Goal: Task Accomplishment & Management: Complete application form

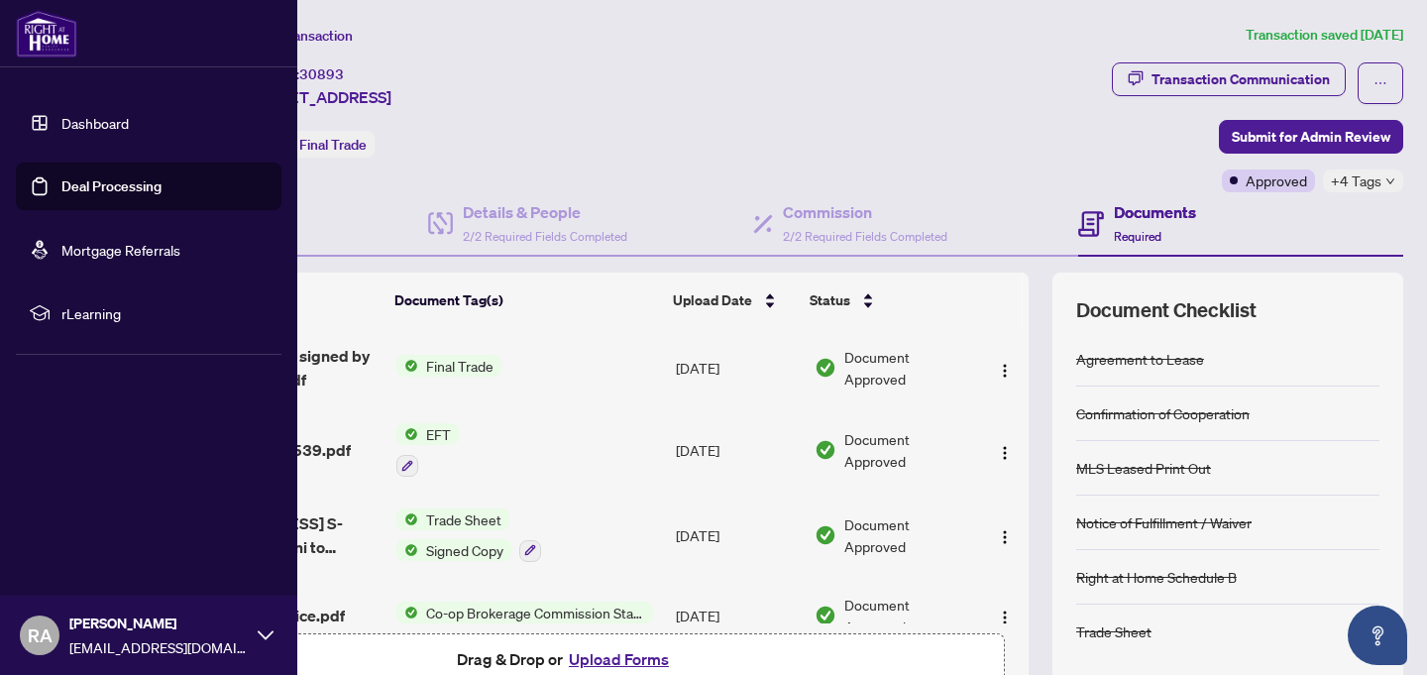
click at [104, 122] on link "Dashboard" at bounding box center [94, 123] width 67 height 18
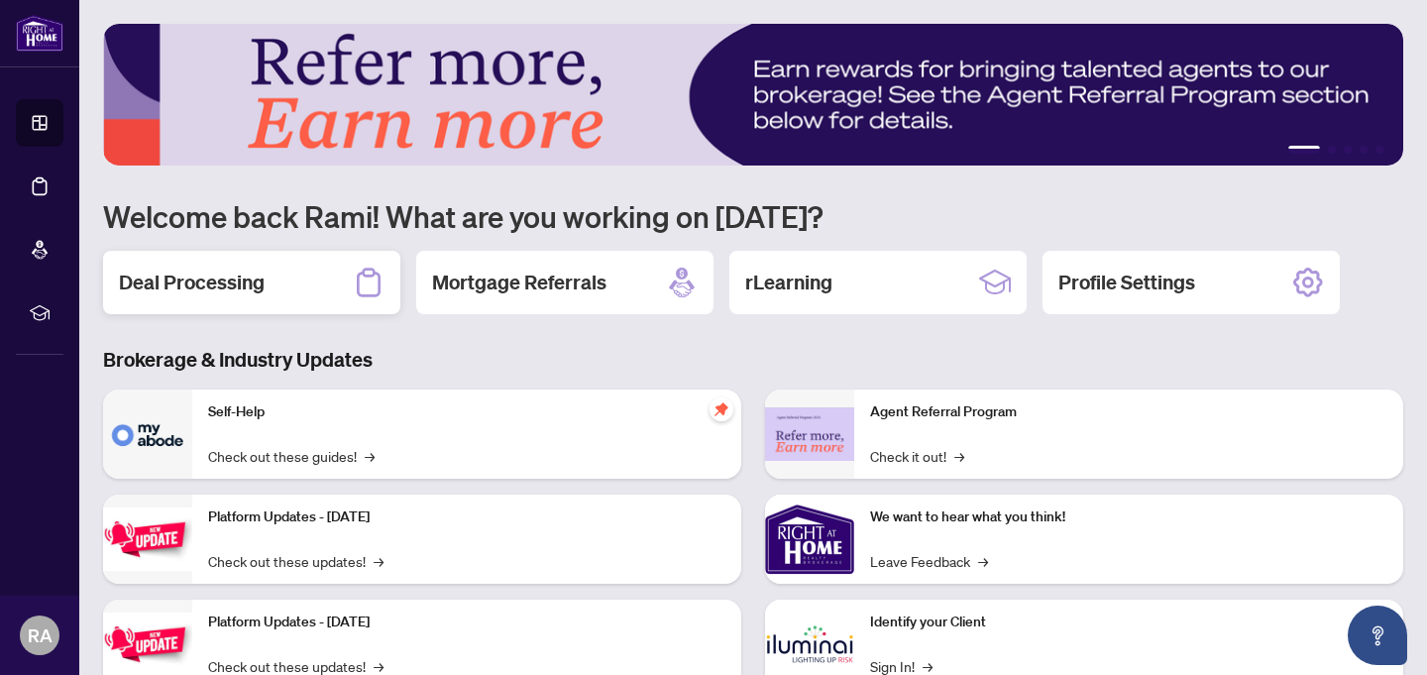
click at [338, 283] on div "Deal Processing" at bounding box center [251, 282] width 297 height 63
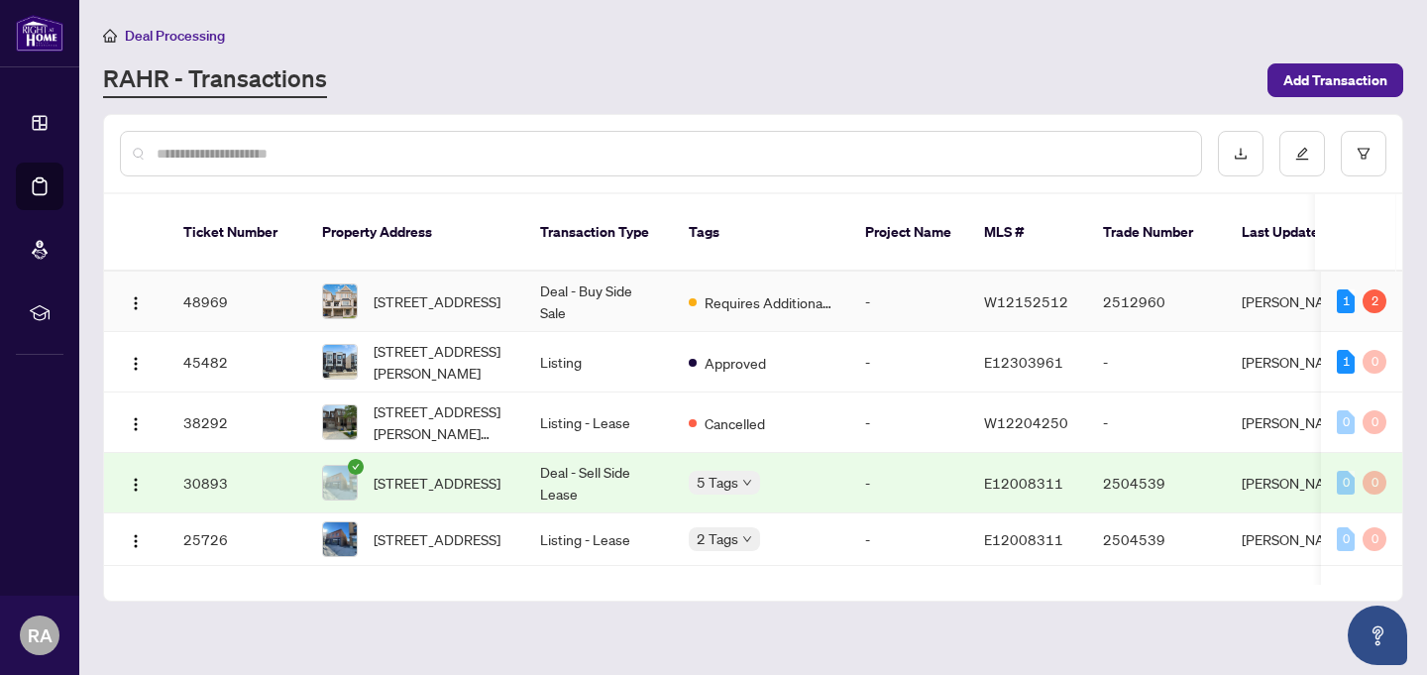
click at [457, 290] on span "[STREET_ADDRESS]" at bounding box center [437, 301] width 127 height 22
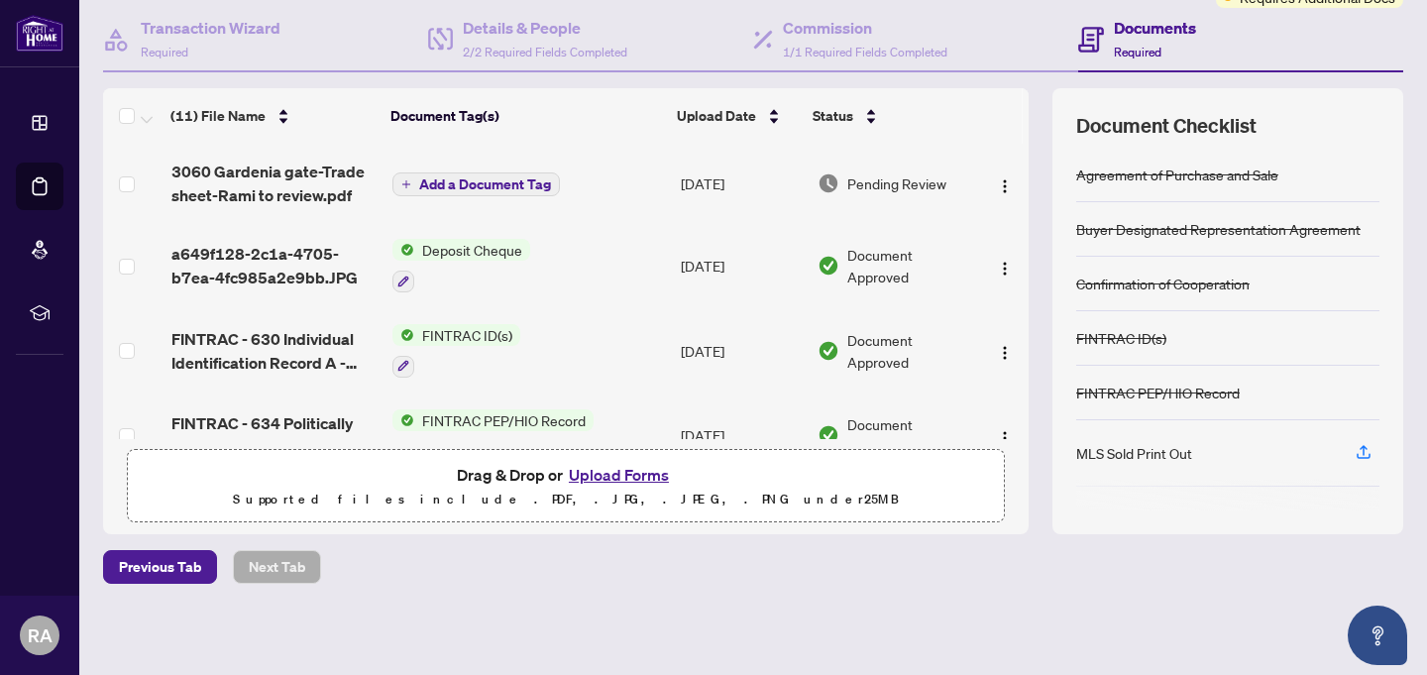
click at [622, 472] on button "Upload Forms" at bounding box center [619, 475] width 112 height 26
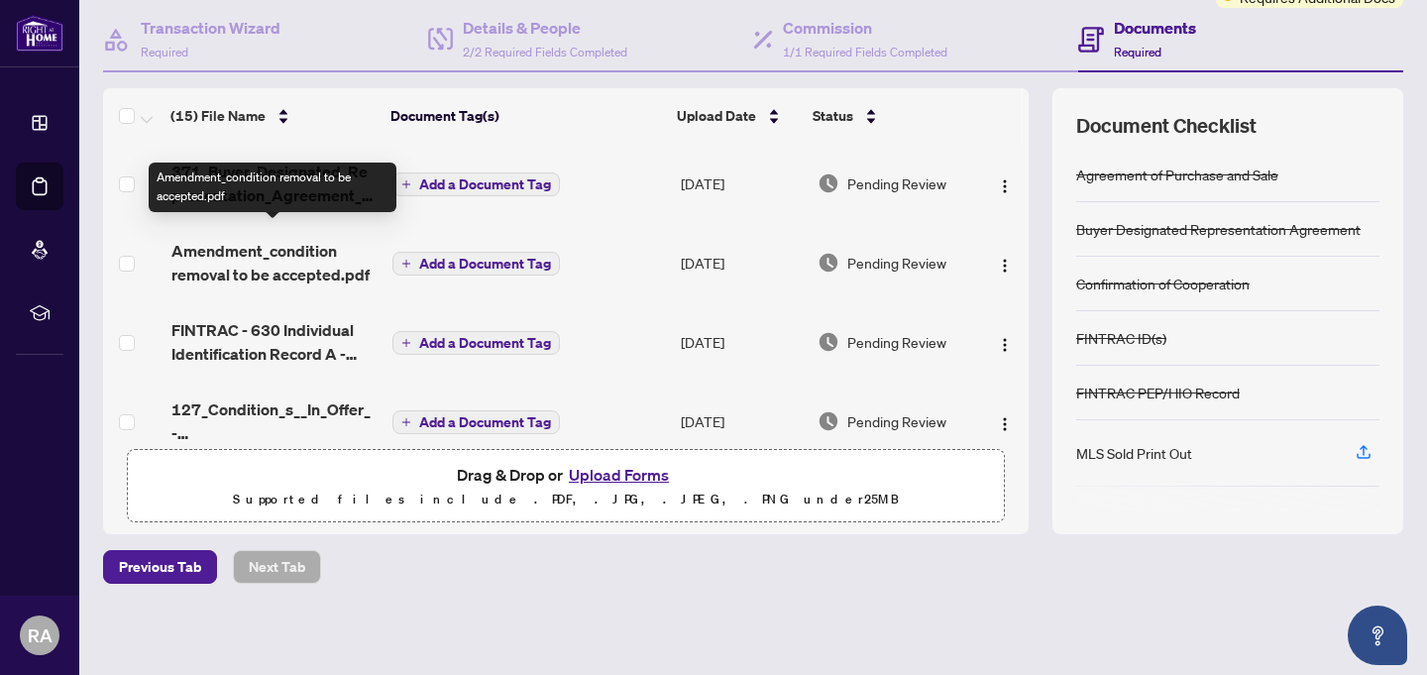
scroll to position [27, 0]
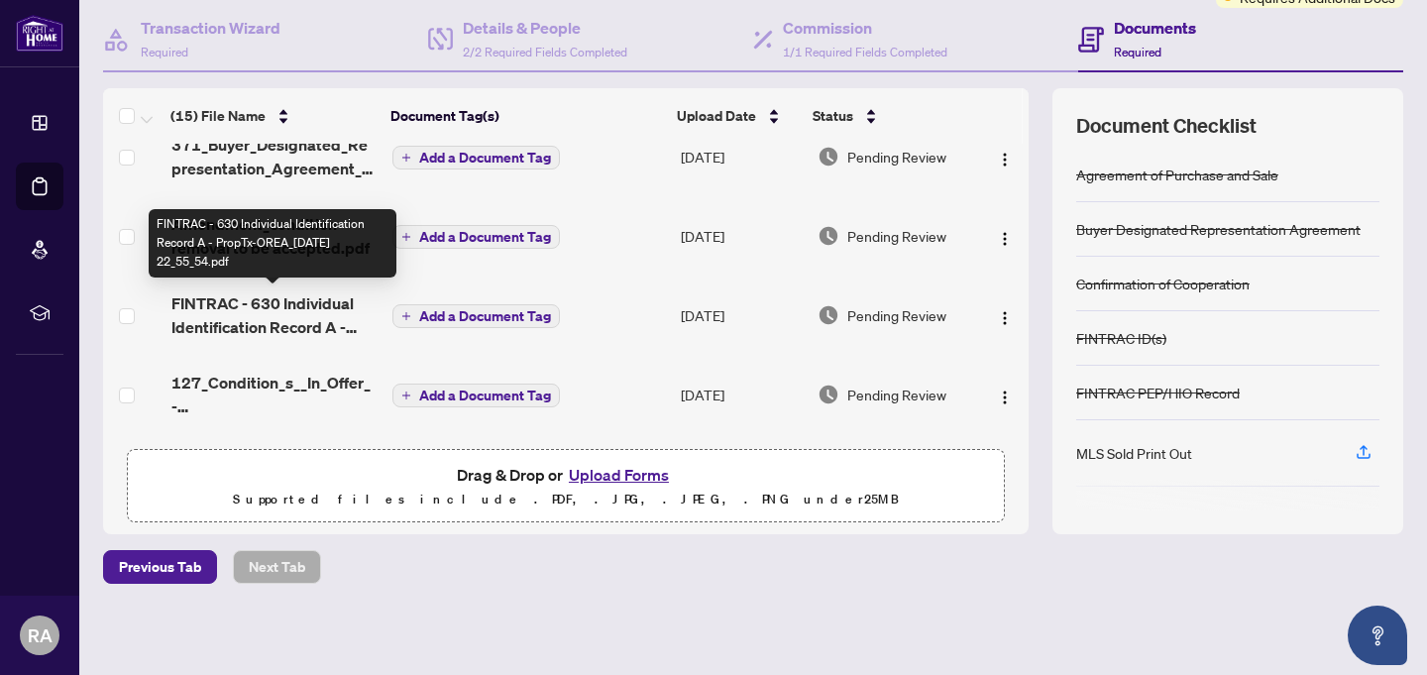
click at [271, 308] on span "FINTRAC - 630 Individual Identification Record A - PropTx-OREA_[DATE] 22_55_54.…" at bounding box center [273, 315] width 205 height 48
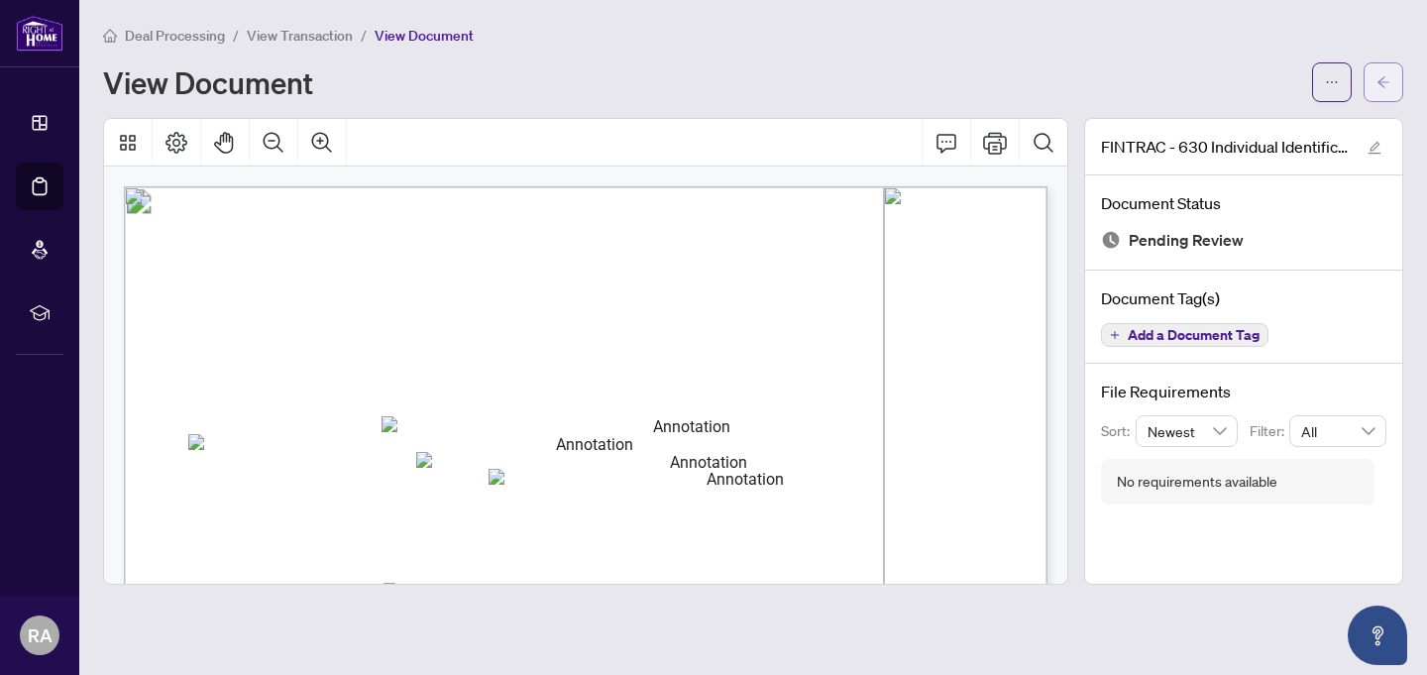
click at [1383, 82] on icon "arrow-left" at bounding box center [1384, 82] width 14 height 14
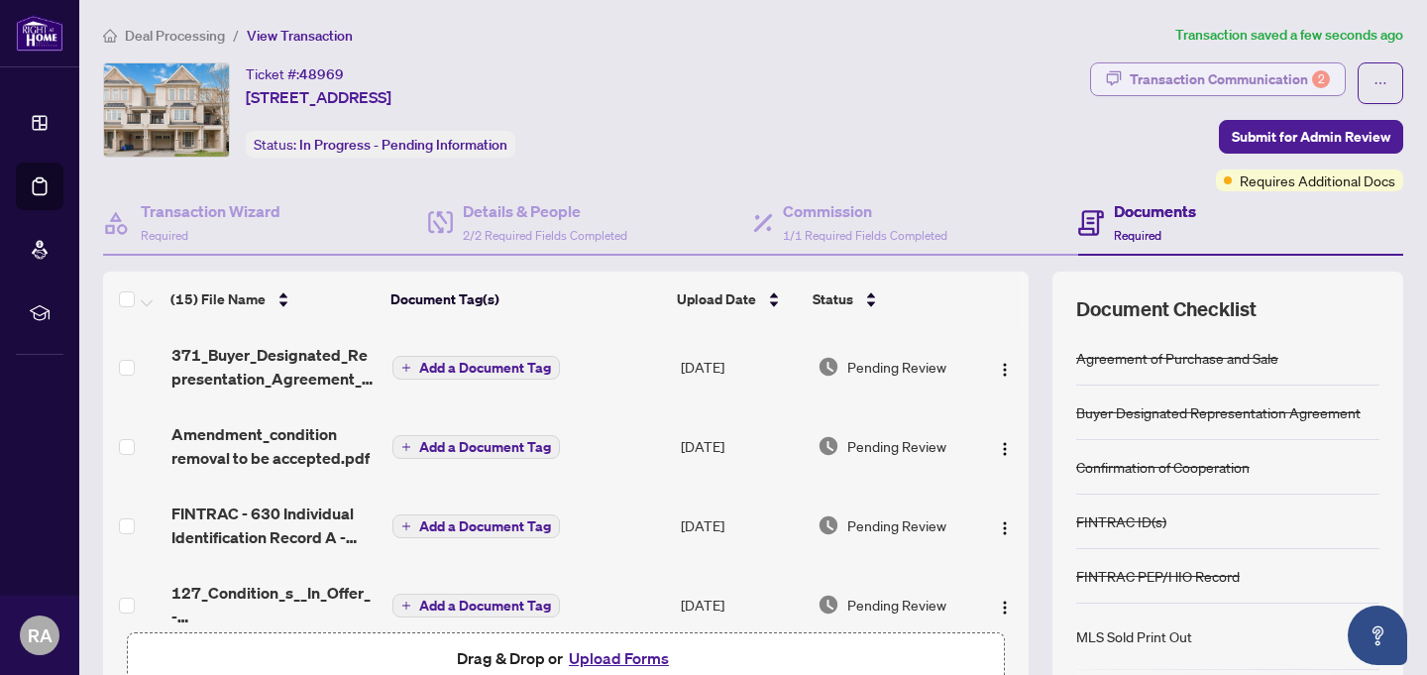
click at [1268, 74] on div "Transaction Communication 2" at bounding box center [1230, 79] width 200 height 32
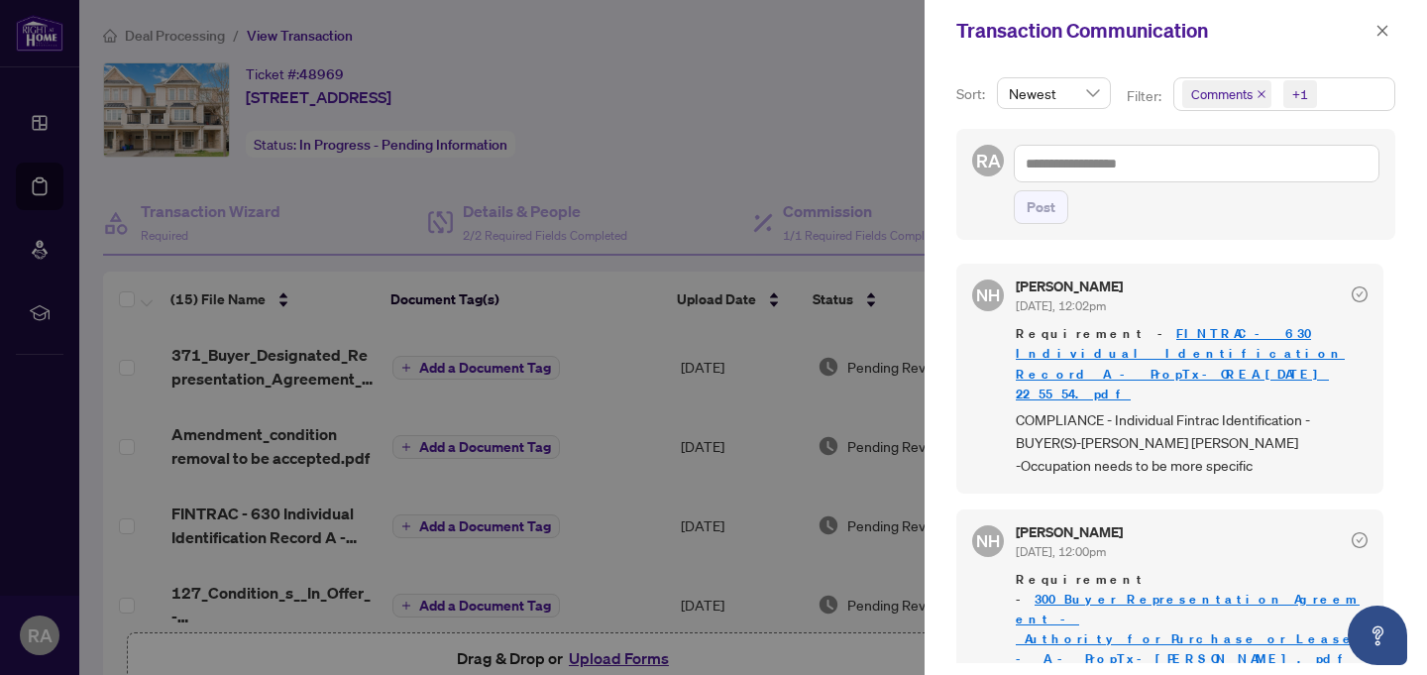
scroll to position [4, 0]
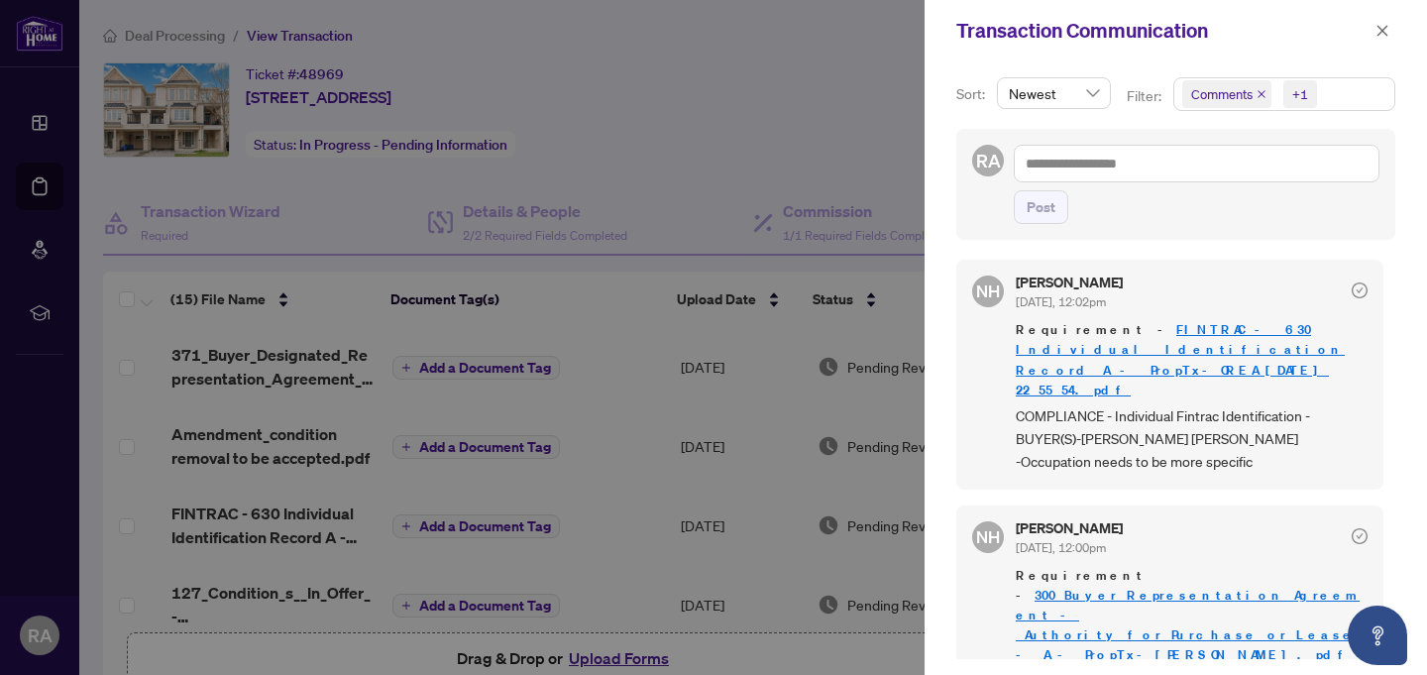
click at [827, 97] on div at bounding box center [713, 337] width 1427 height 675
click at [1379, 38] on span "button" at bounding box center [1383, 31] width 14 height 32
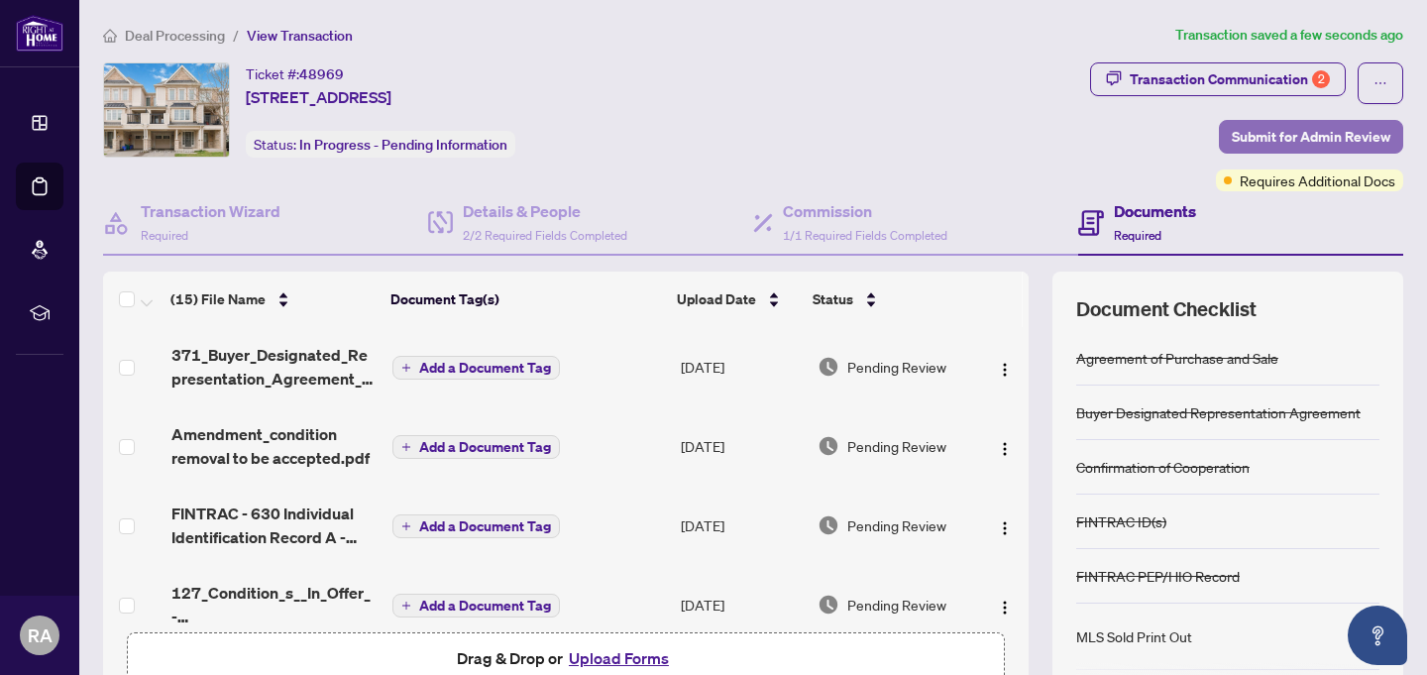
click at [1269, 139] on span "Submit for Admin Review" at bounding box center [1311, 137] width 159 height 32
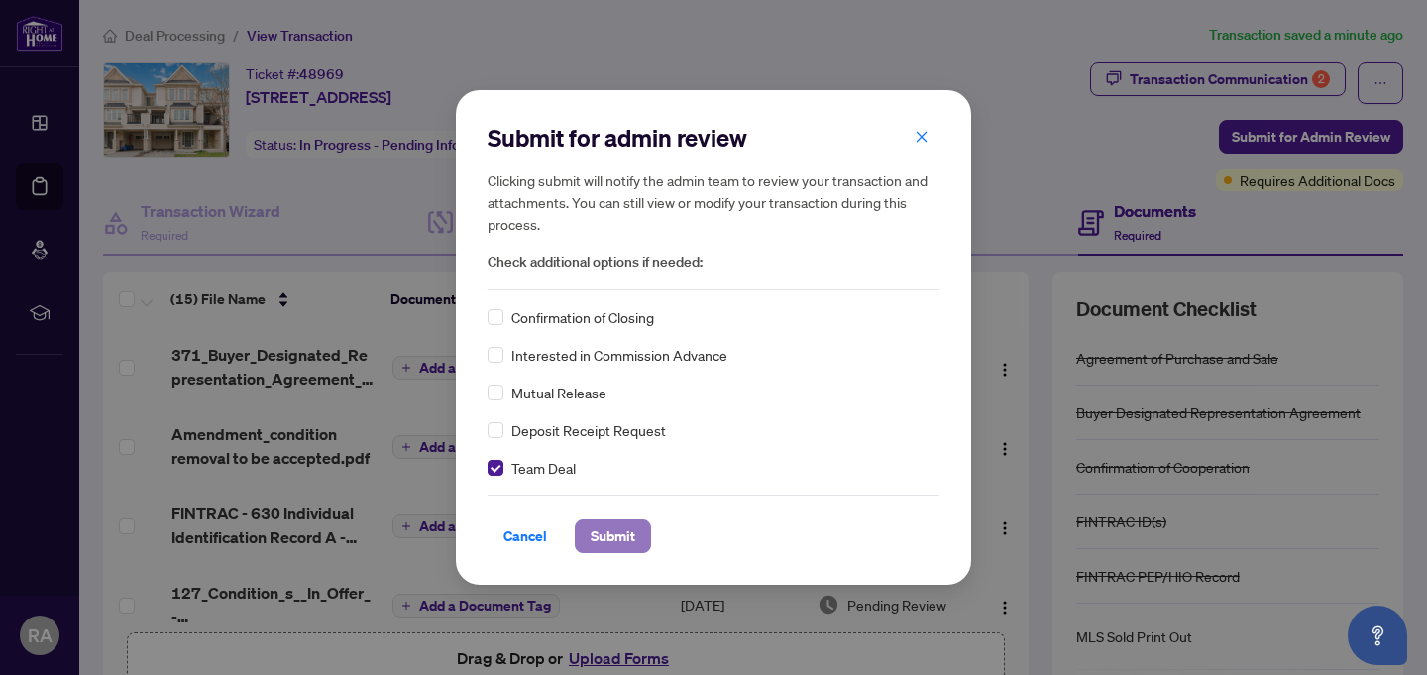
click at [621, 532] on span "Submit" at bounding box center [613, 536] width 45 height 32
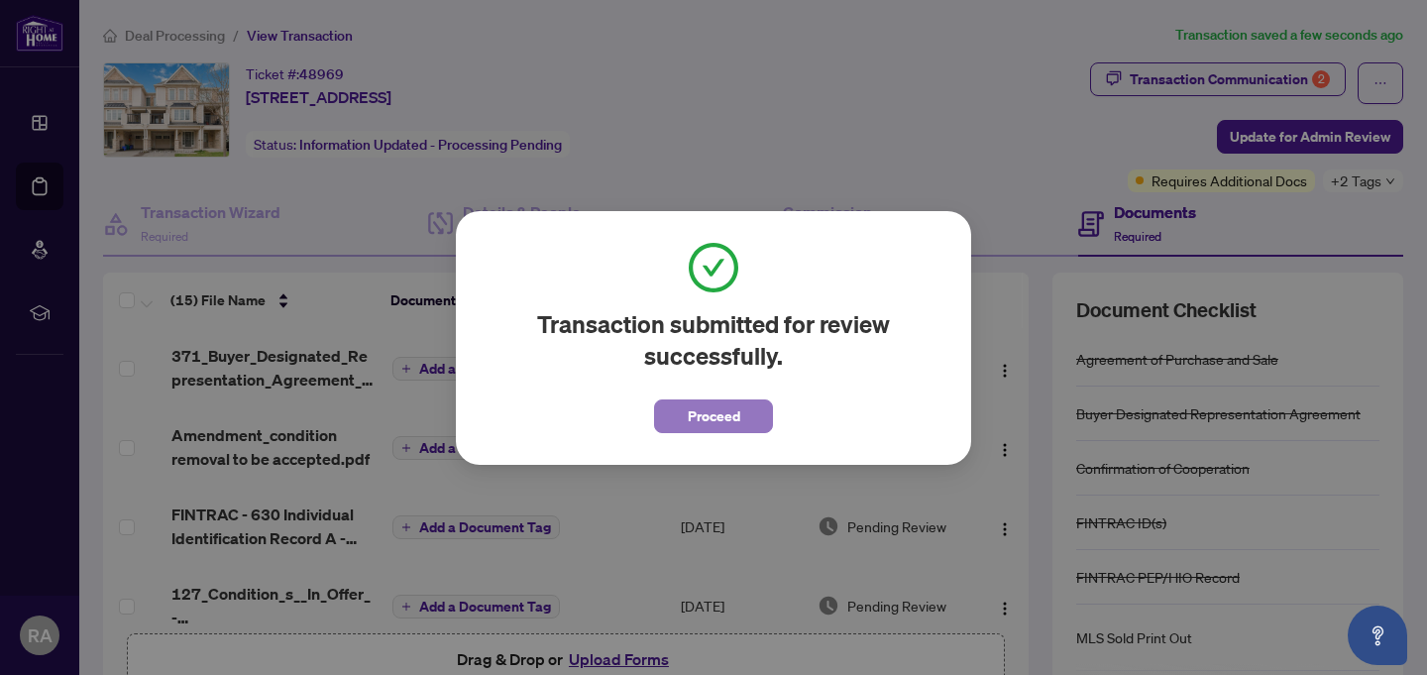
click at [728, 415] on span "Proceed" at bounding box center [714, 416] width 53 height 32
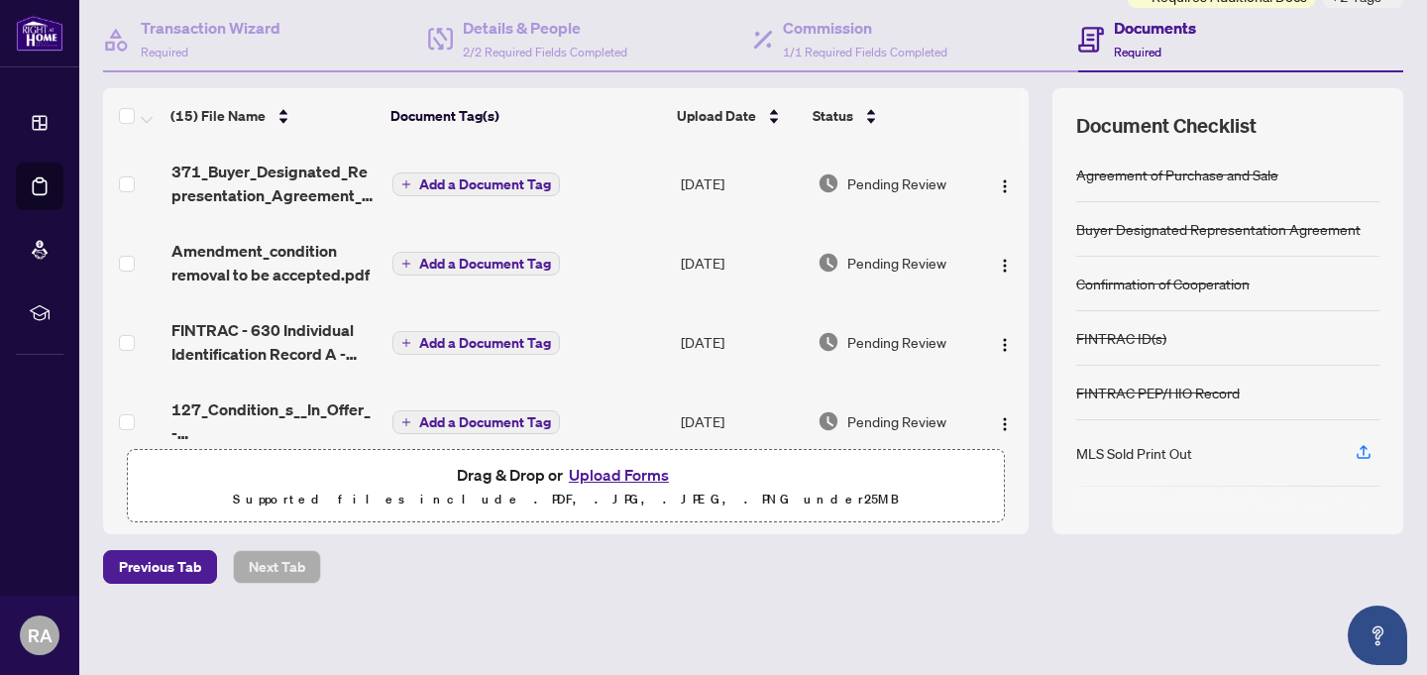
scroll to position [0, 0]
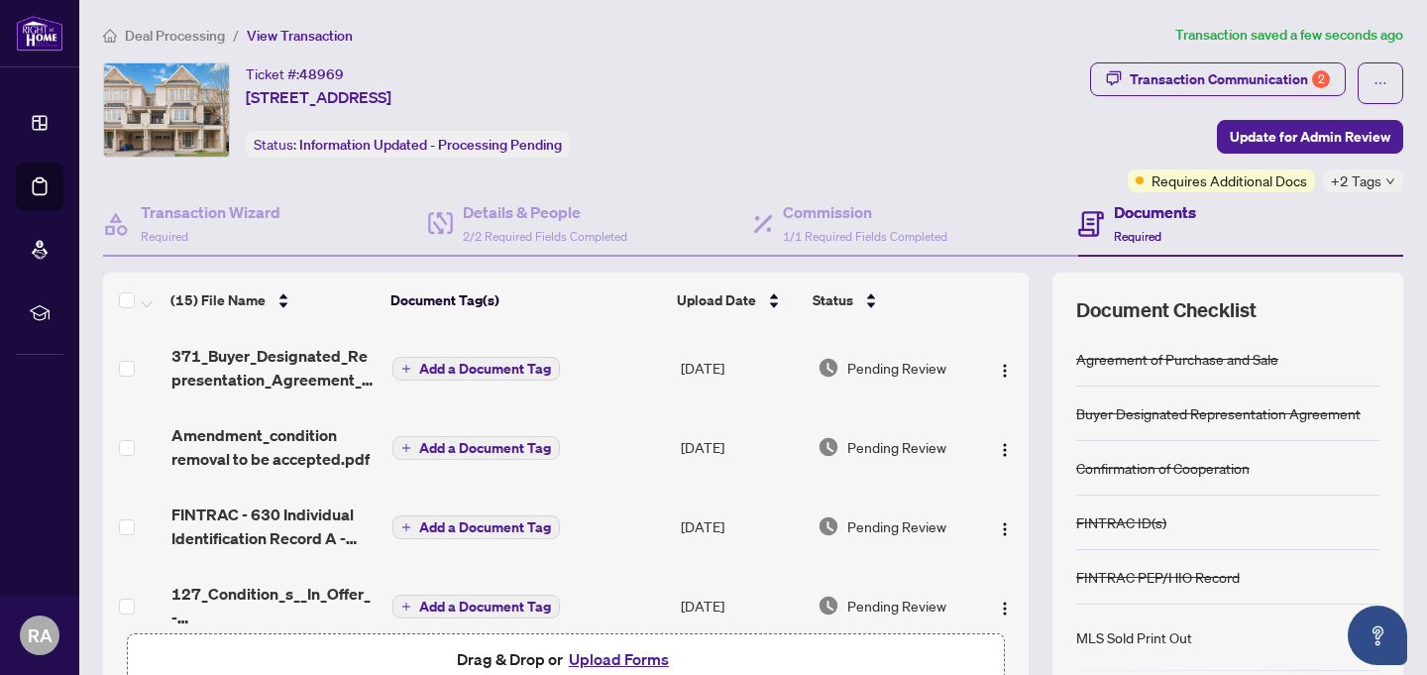
click at [700, 105] on div "Ticket #: 48969 [STREET_ADDRESS] Status: Information Updated - Processing Pendi…" at bounding box center [592, 109] width 979 height 95
click at [1227, 72] on div "Transaction Communication 2" at bounding box center [1230, 79] width 200 height 32
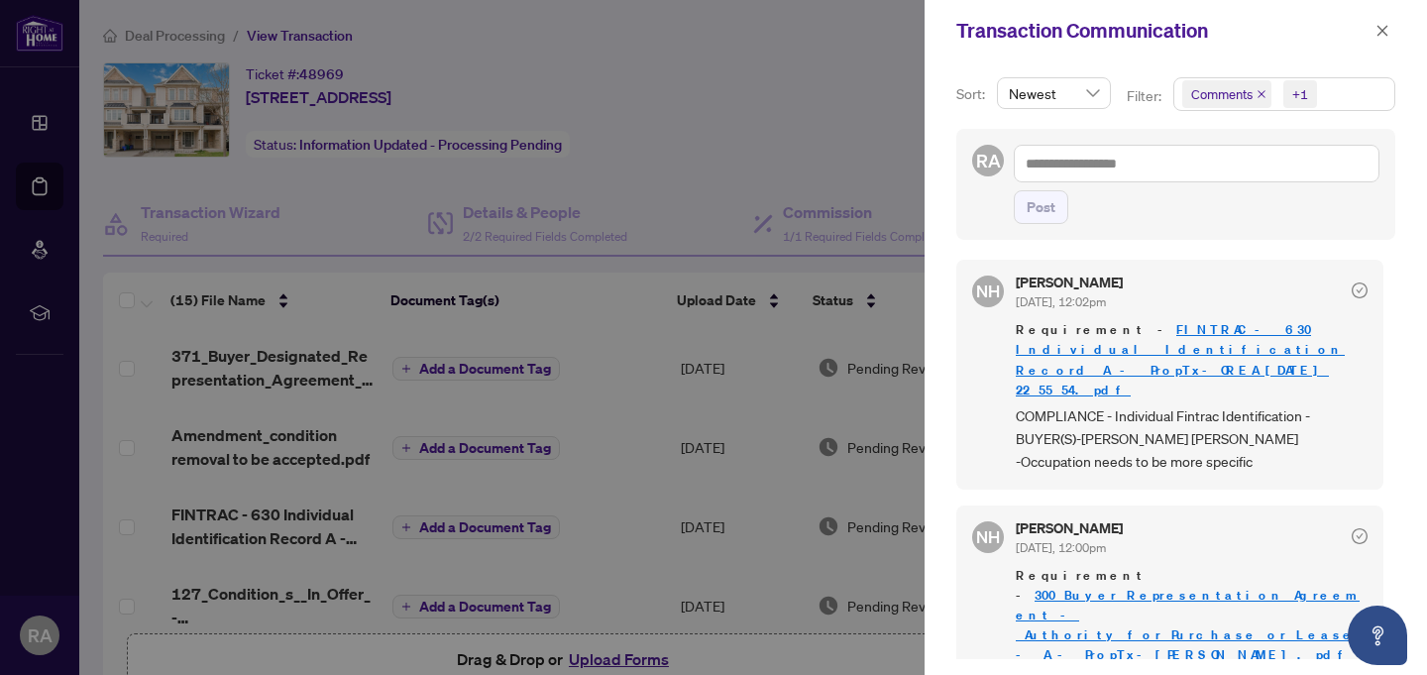
click at [1176, 454] on div "NH [PERSON_NAME] [DATE], 12:02pm Requirement - FINTRAC - 630 Individual Identif…" at bounding box center [1176, 453] width 439 height 411
click at [1144, 404] on span "COMPLIANCE - Individual Fintrac Identification - BUYER(S)-[PERSON_NAME] [PERSON…" at bounding box center [1192, 438] width 352 height 69
click at [1143, 332] on link "FINTRAC - 630 Individual Identification Record A - PropTx-OREA_[DATE] 22_55_54.…" at bounding box center [1180, 359] width 329 height 76
click at [1382, 36] on icon "close" at bounding box center [1383, 31] width 14 height 14
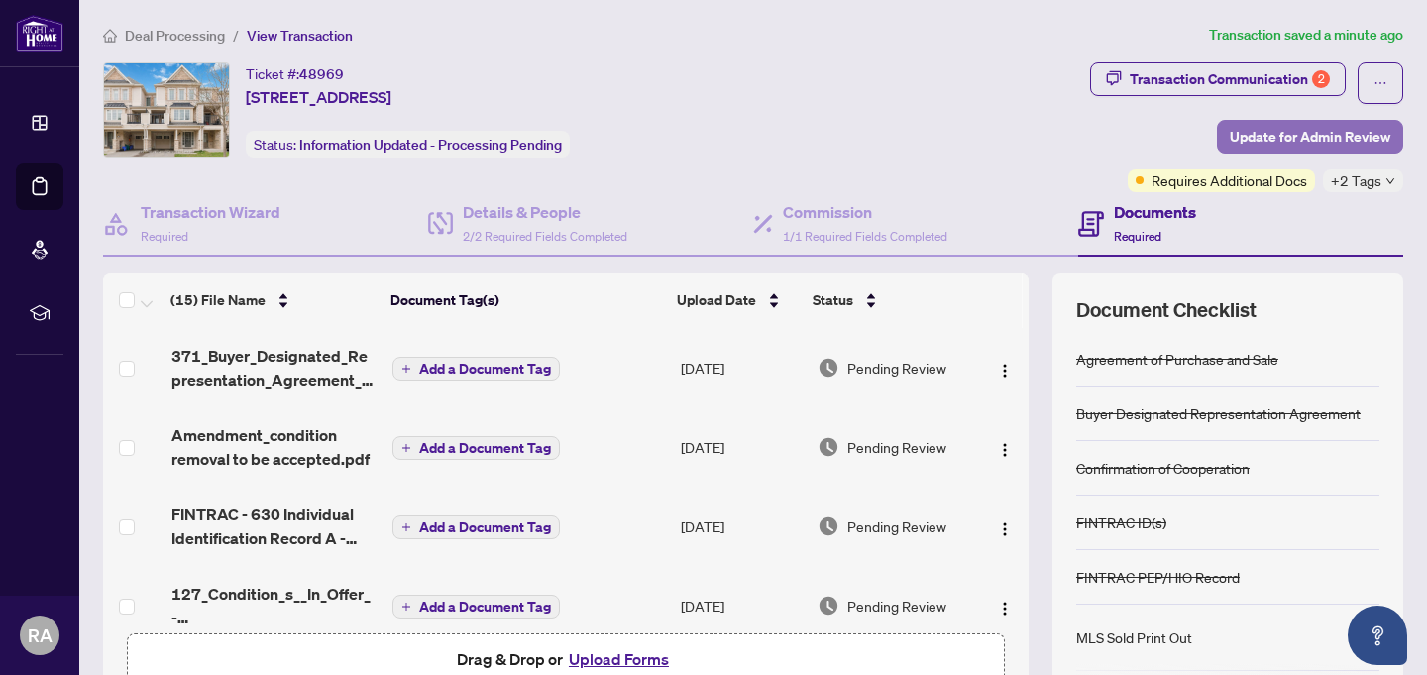
click at [1289, 136] on span "Update for Admin Review" at bounding box center [1310, 137] width 161 height 32
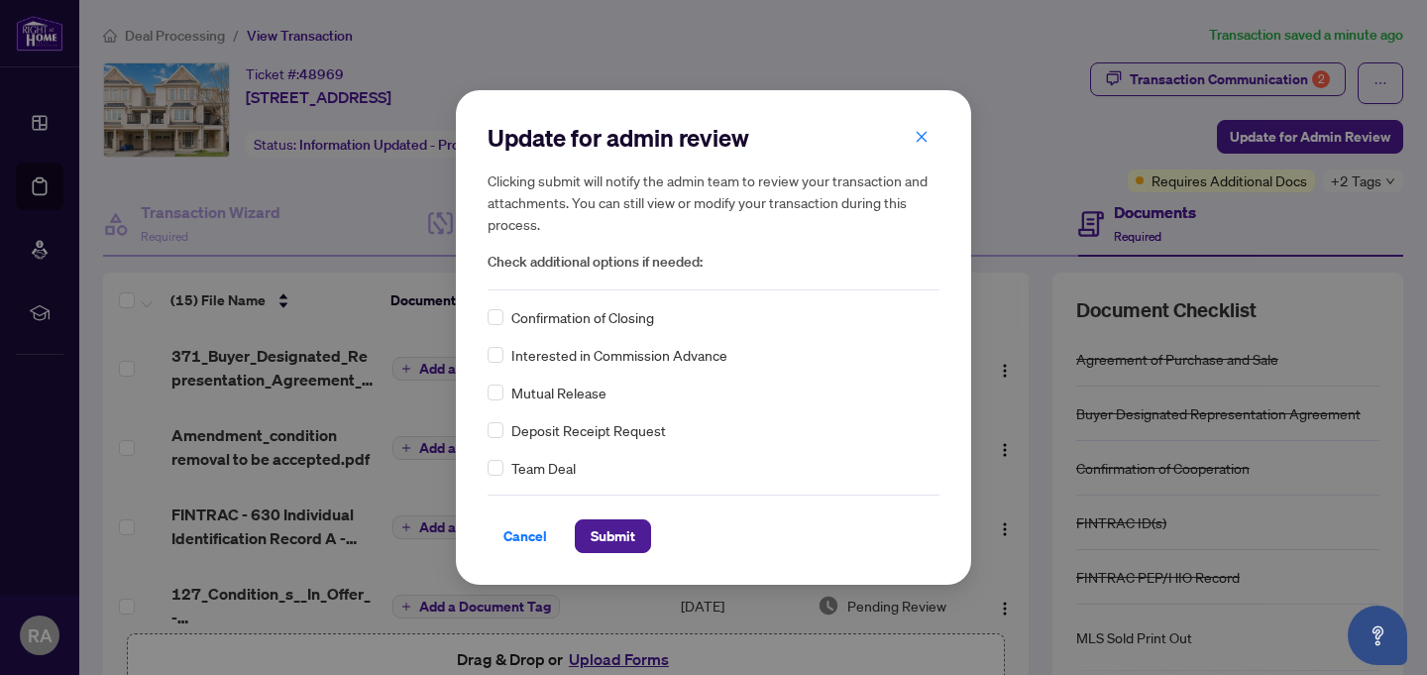
click at [927, 82] on div "Update for admin review Clicking submit will notify the admin team to review yo…" at bounding box center [713, 337] width 1427 height 675
click at [921, 38] on div "Update for admin review Clicking submit will notify the admin team to review yo…" at bounding box center [713, 337] width 1427 height 675
click at [513, 541] on span "Cancel" at bounding box center [526, 536] width 44 height 32
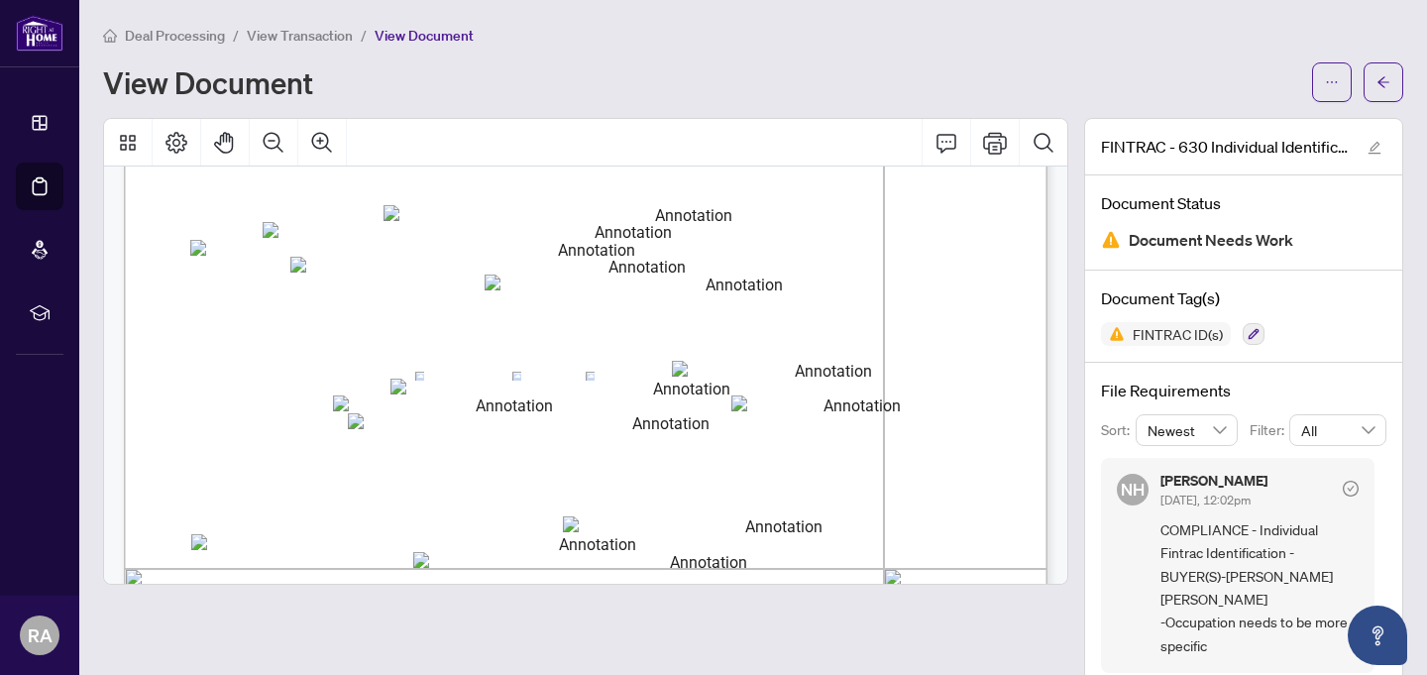
scroll to position [382, 0]
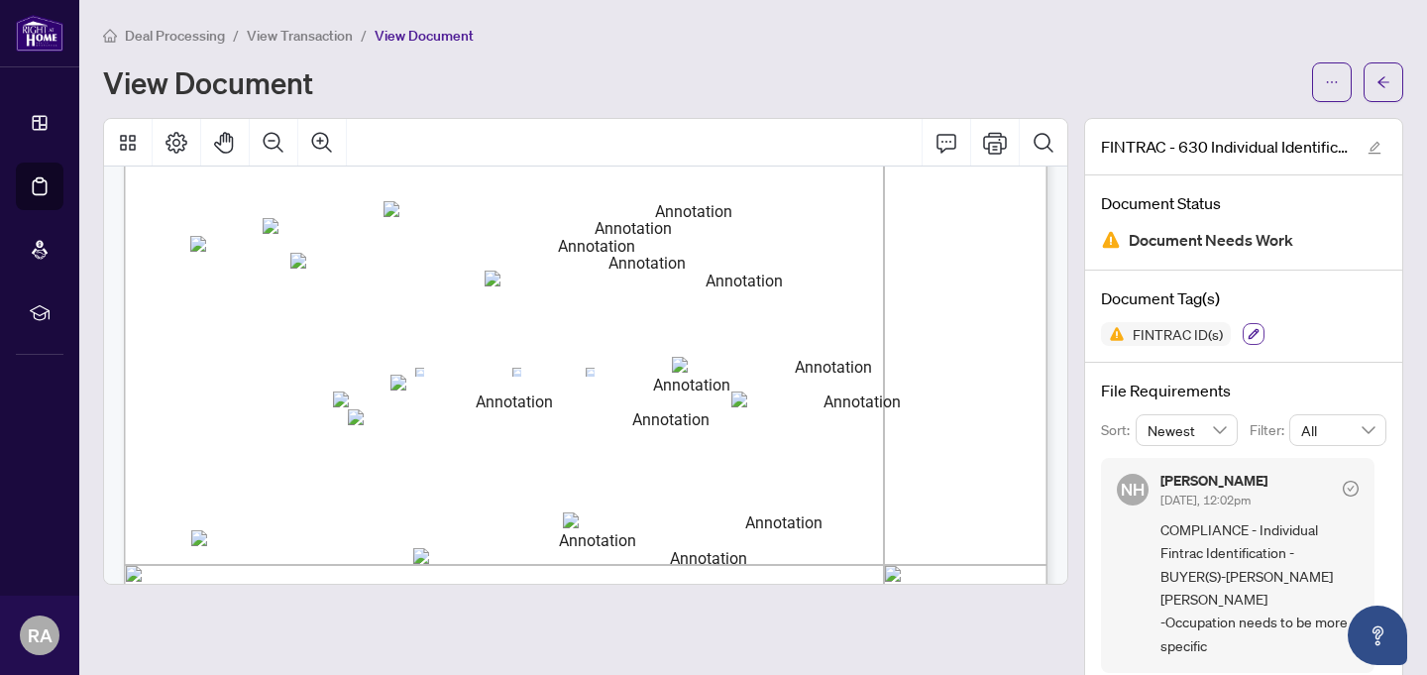
click at [1256, 329] on icon "button" at bounding box center [1254, 334] width 11 height 11
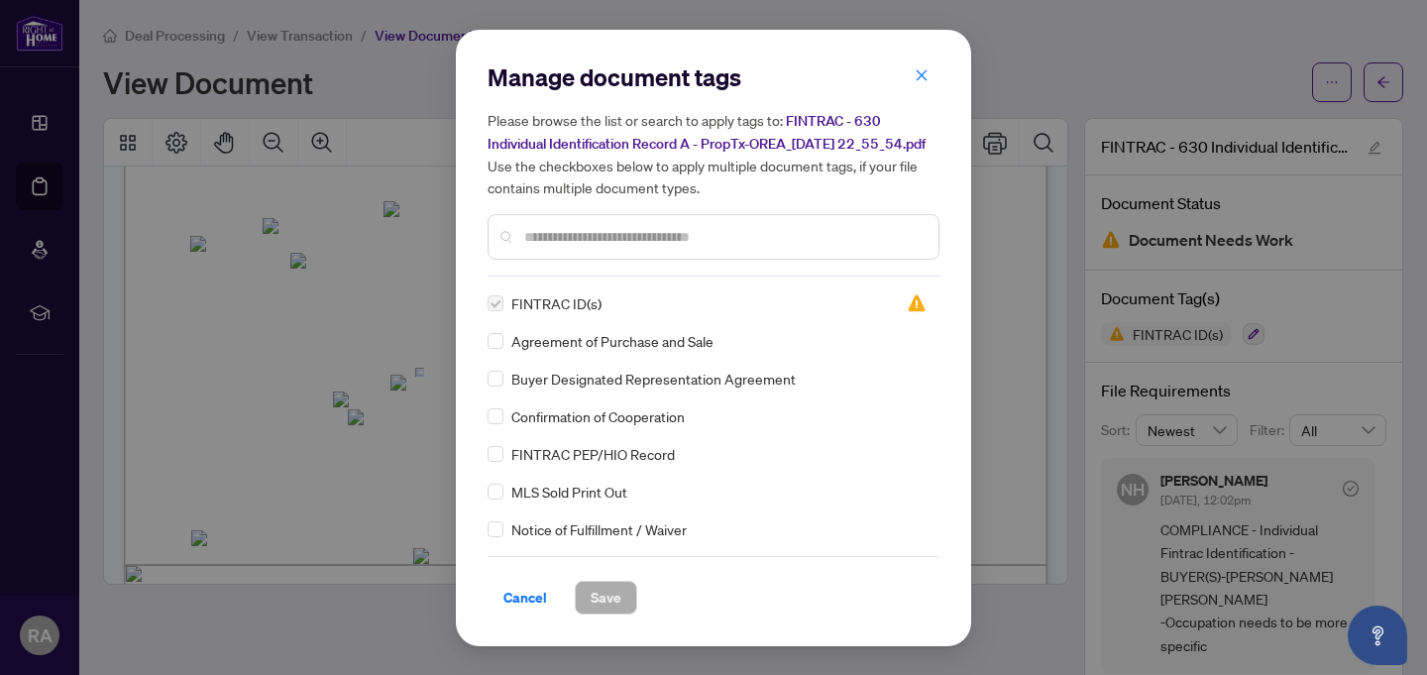
click at [490, 313] on label at bounding box center [496, 303] width 16 height 22
click at [678, 309] on div "FINTRAC ID(s)" at bounding box center [686, 303] width 396 height 22
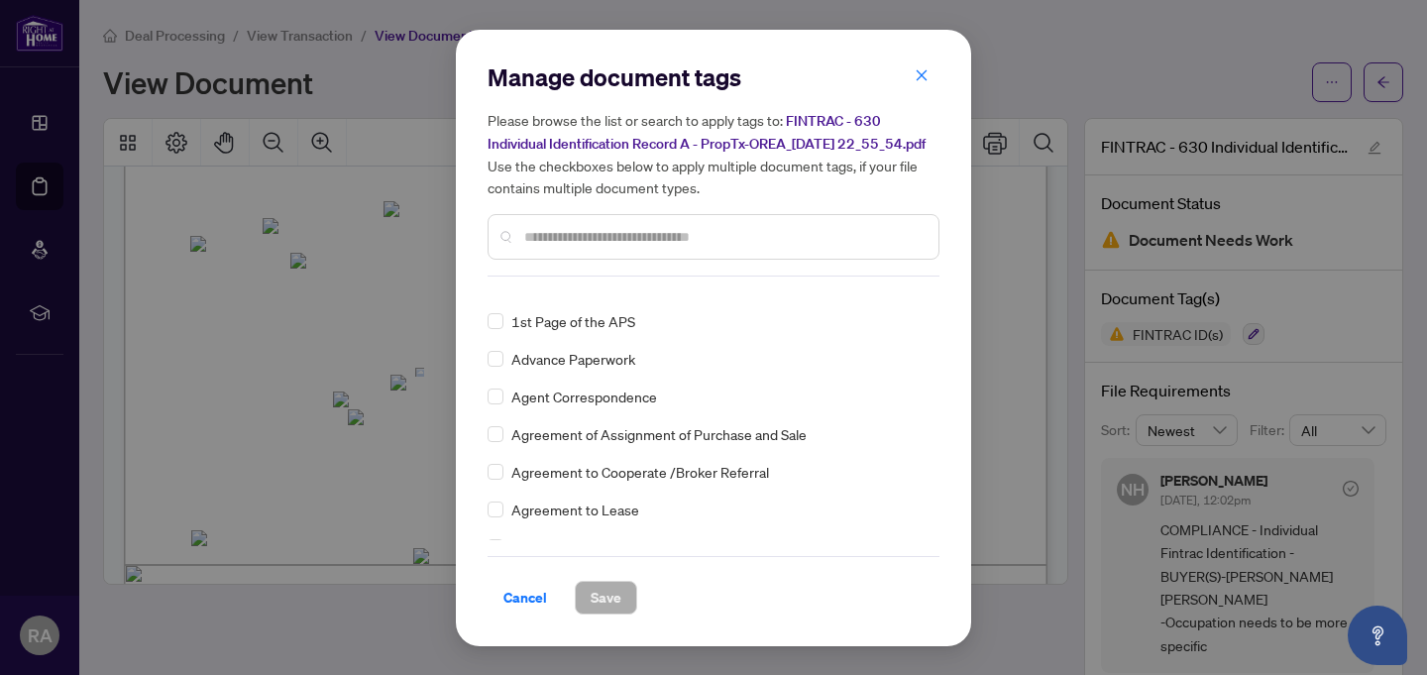
scroll to position [0, 0]
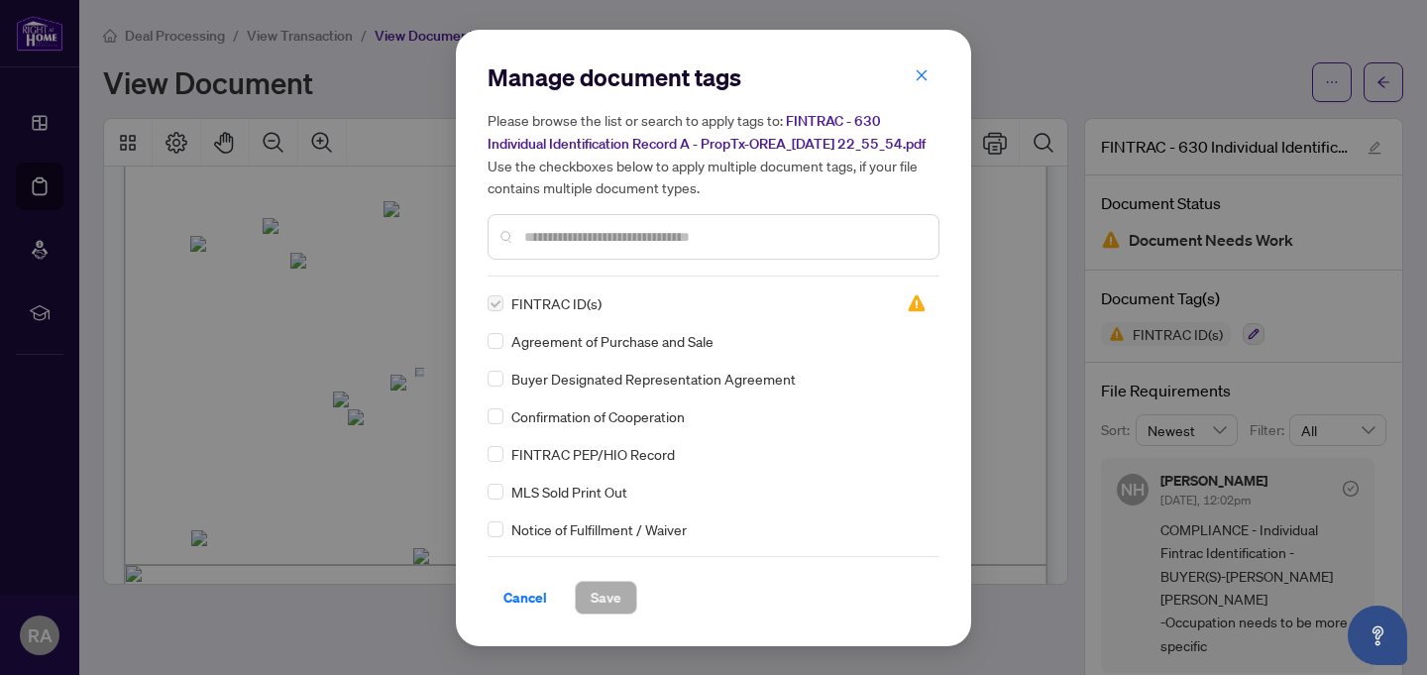
click at [548, 306] on span "FINTRAC ID(s)" at bounding box center [557, 303] width 90 height 22
click at [533, 607] on span "Cancel" at bounding box center [526, 598] width 44 height 32
